Goal: Information Seeking & Learning: Learn about a topic

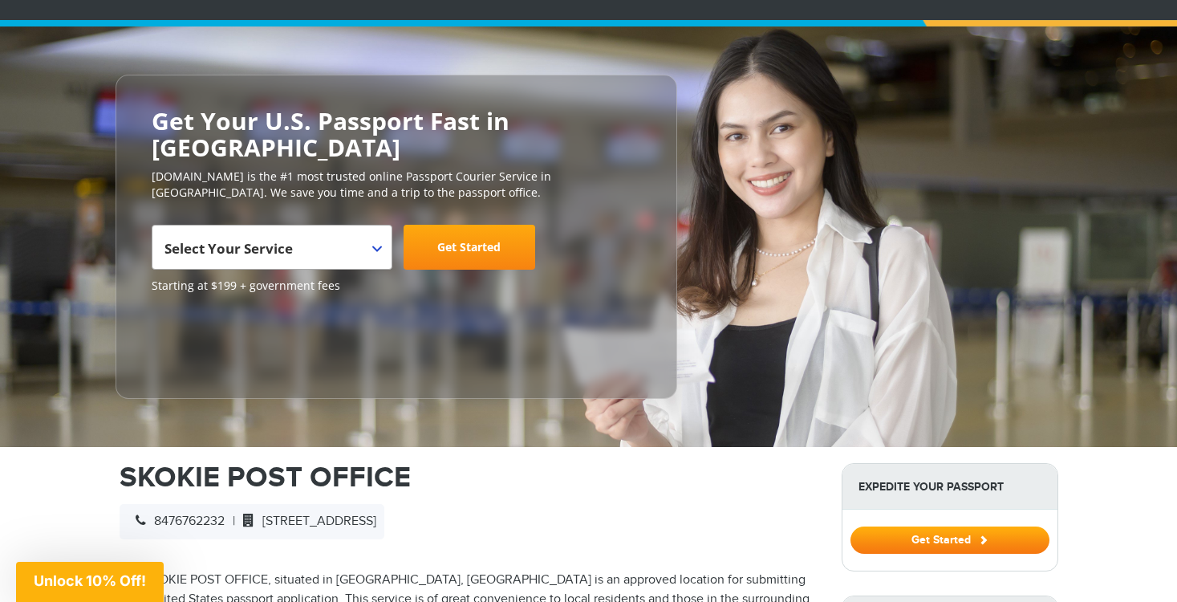
scroll to position [126, 0]
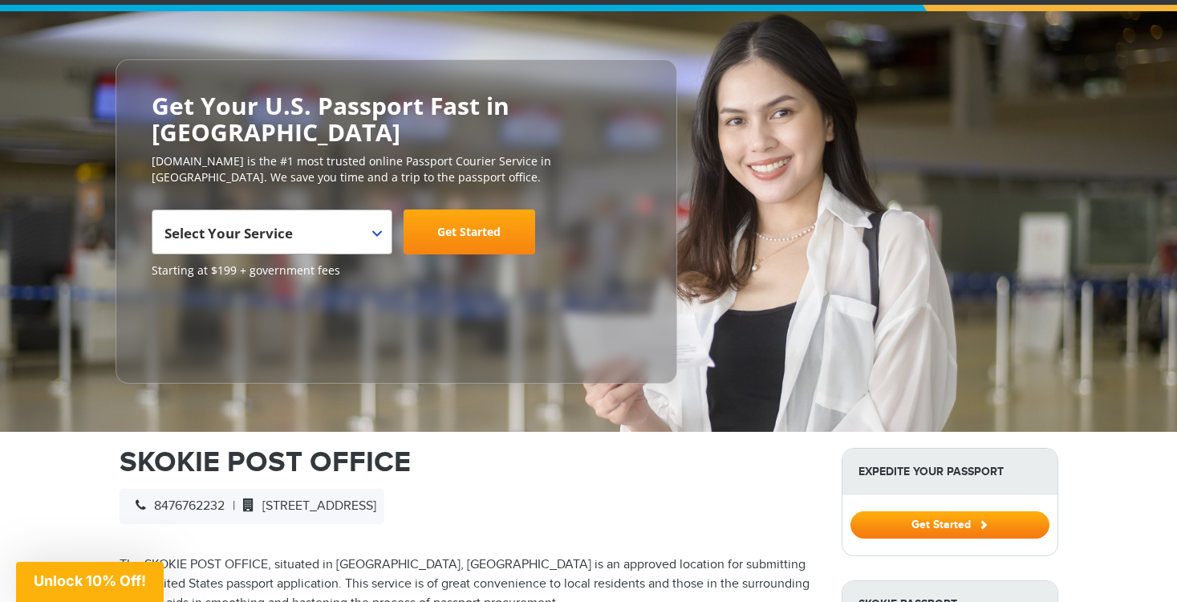
click at [367, 216] on span "Select Your Service" at bounding box center [269, 238] width 211 height 45
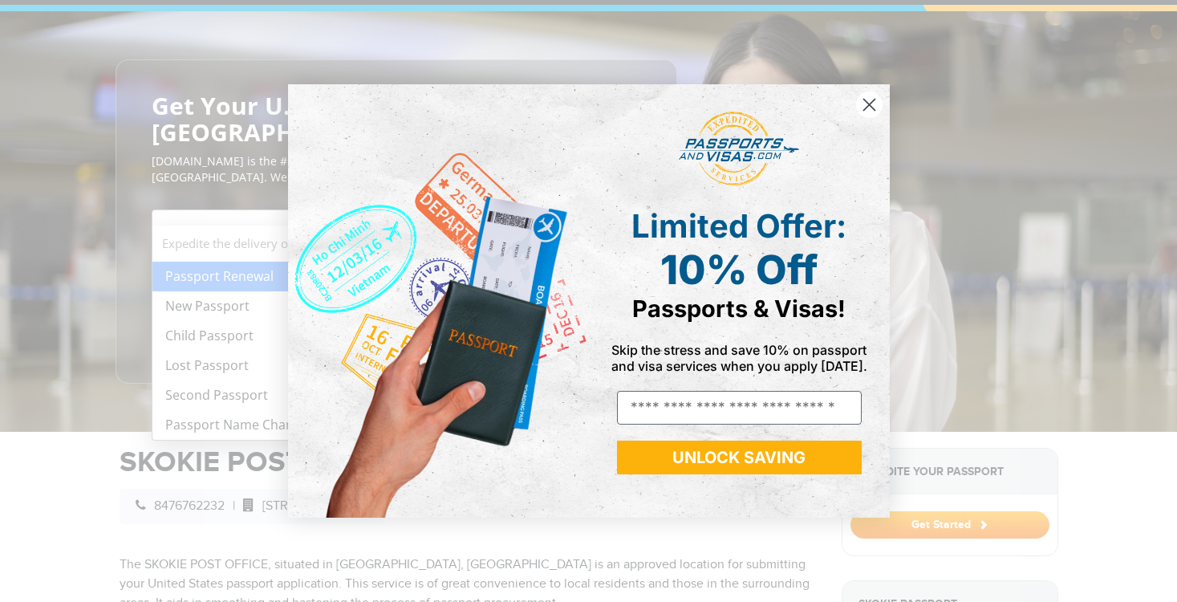
click at [868, 104] on icon "Close dialog" at bounding box center [868, 104] width 11 height 11
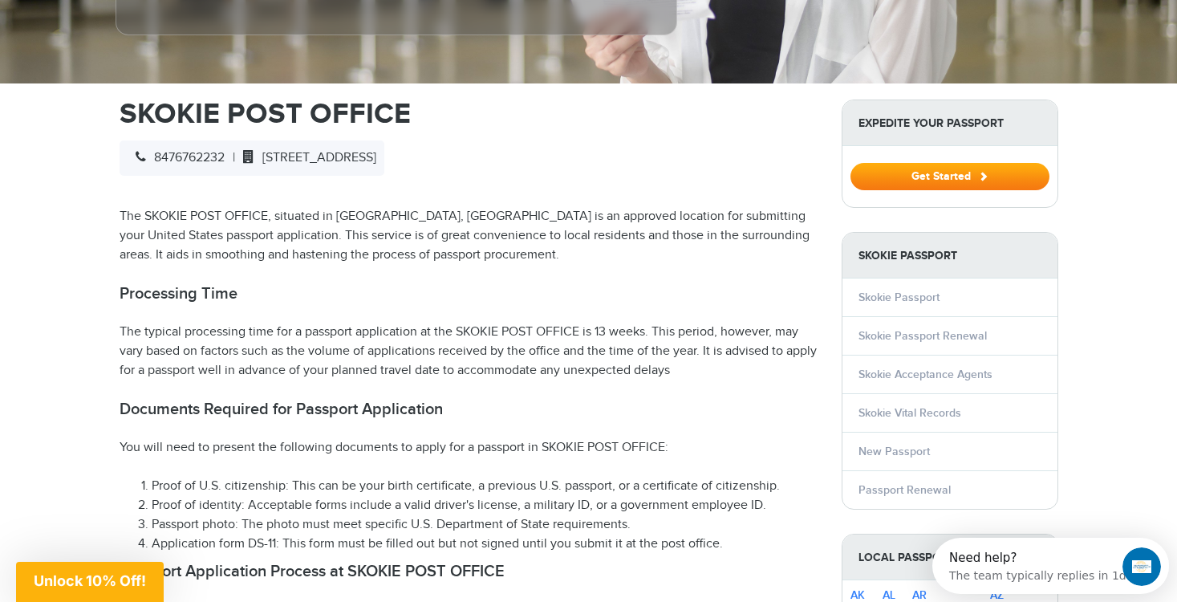
scroll to position [497, 0]
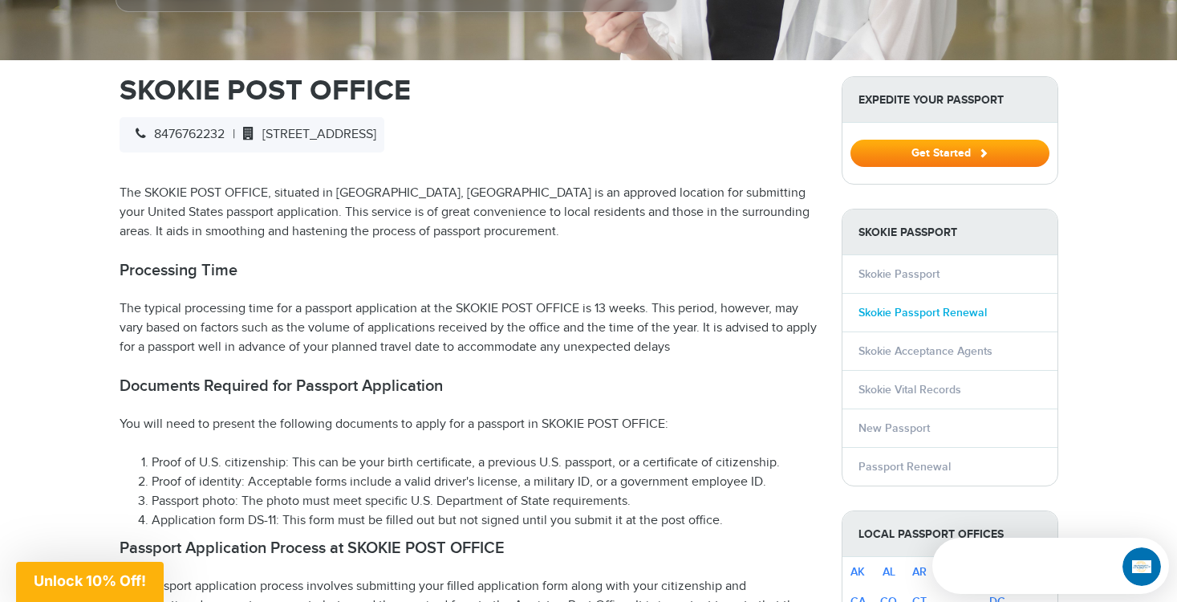
click at [957, 306] on link "Skokie Passport Renewal" at bounding box center [922, 313] width 128 height 14
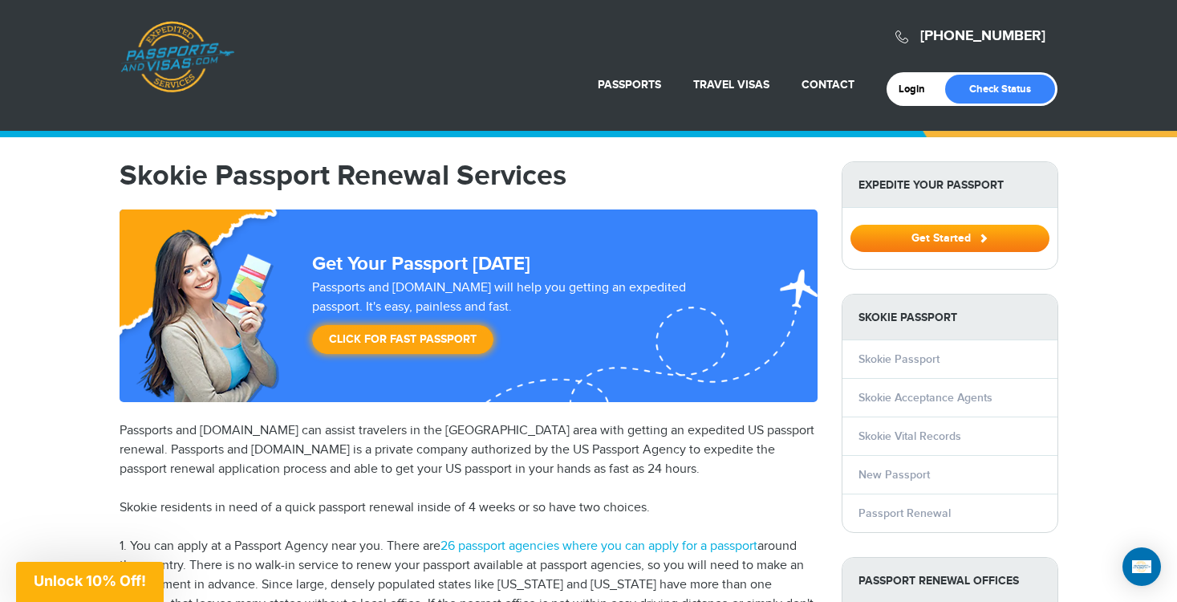
click at [999, 580] on strong "Passport Renewal Offices" at bounding box center [949, 580] width 215 height 46
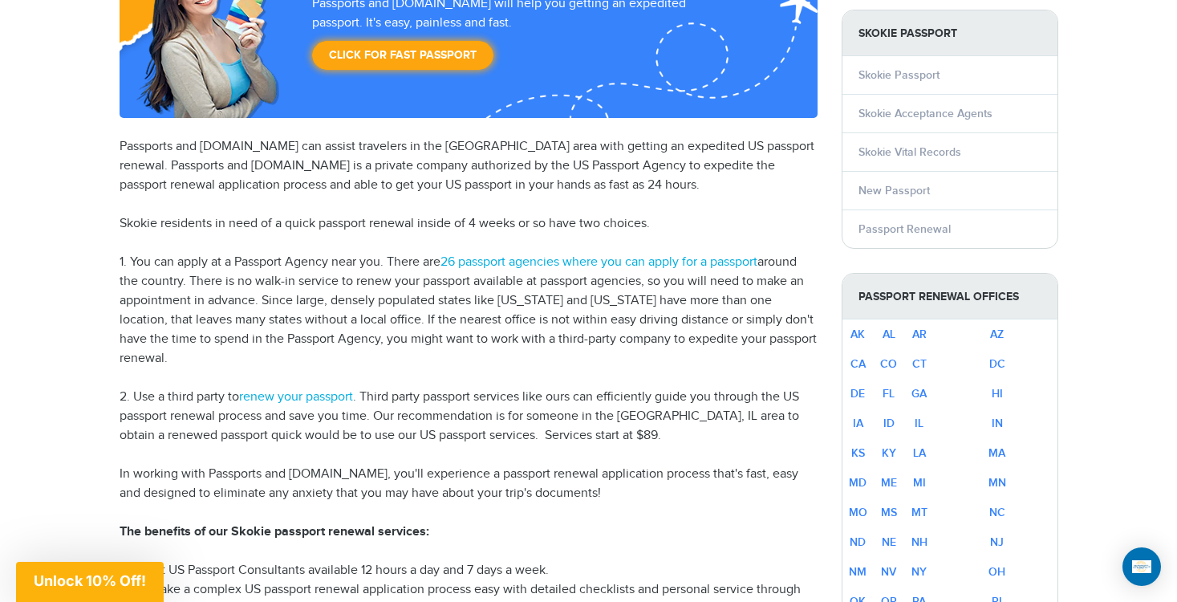
scroll to position [310, 0]
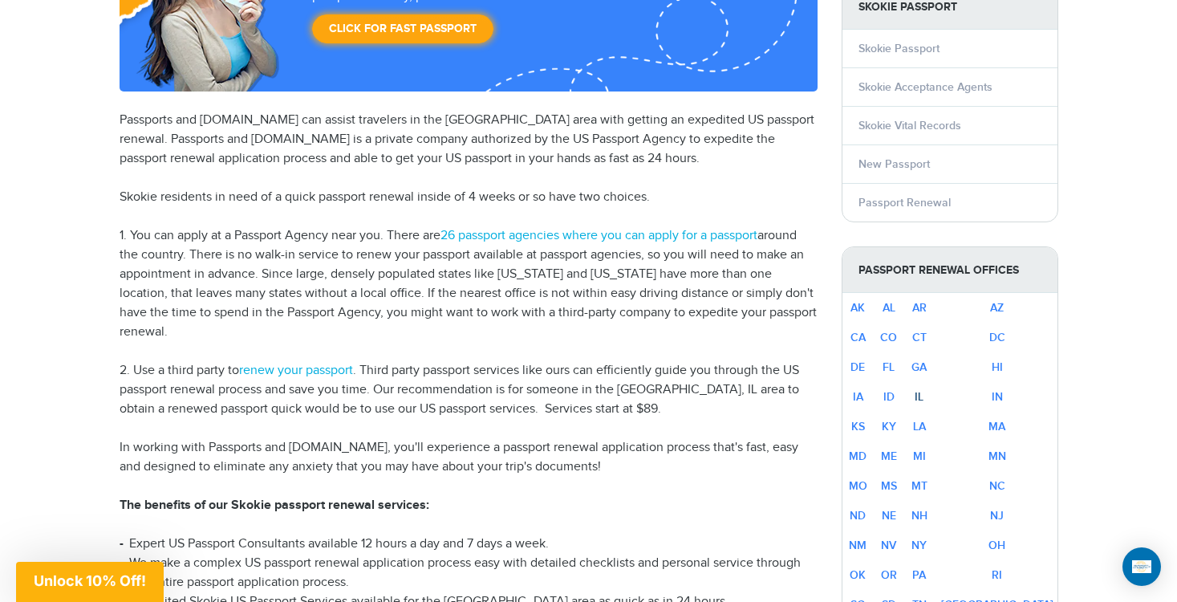
click at [923, 397] on link "IL" at bounding box center [918, 397] width 9 height 14
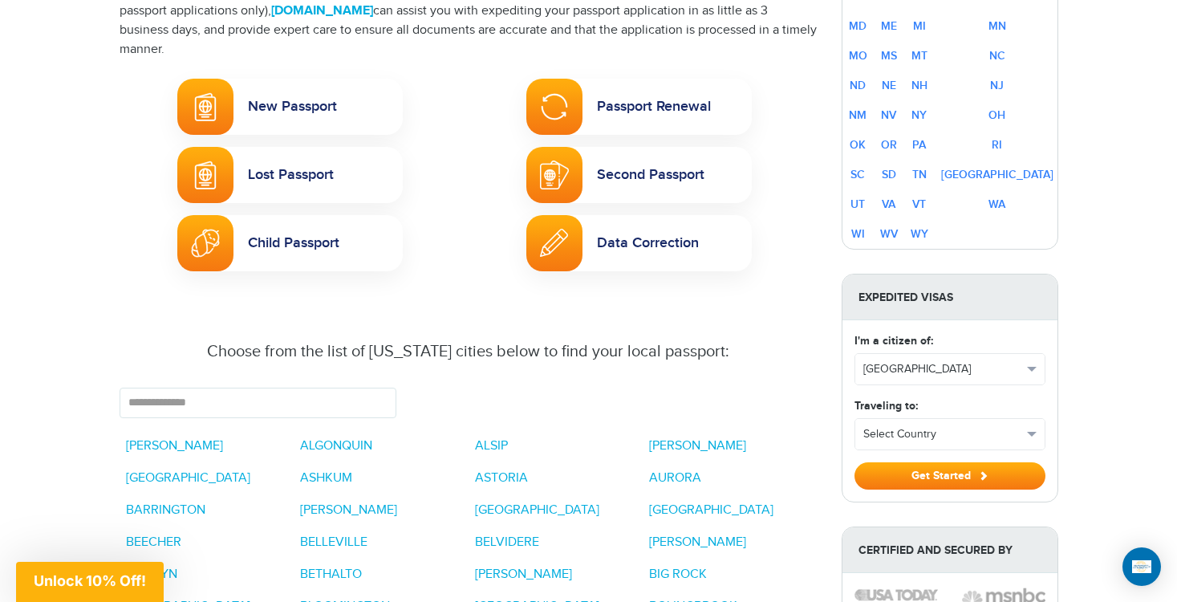
scroll to position [481, 0]
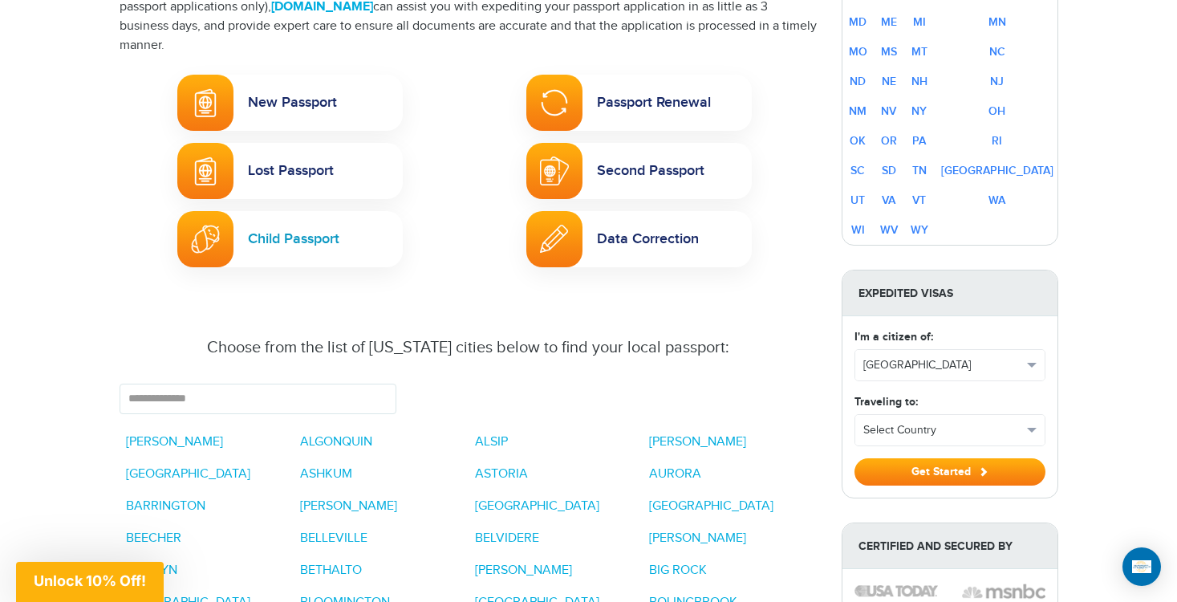
click at [330, 238] on link "Child Passport" at bounding box center [289, 239] width 225 height 56
